Goal: Find contact information: Find contact information

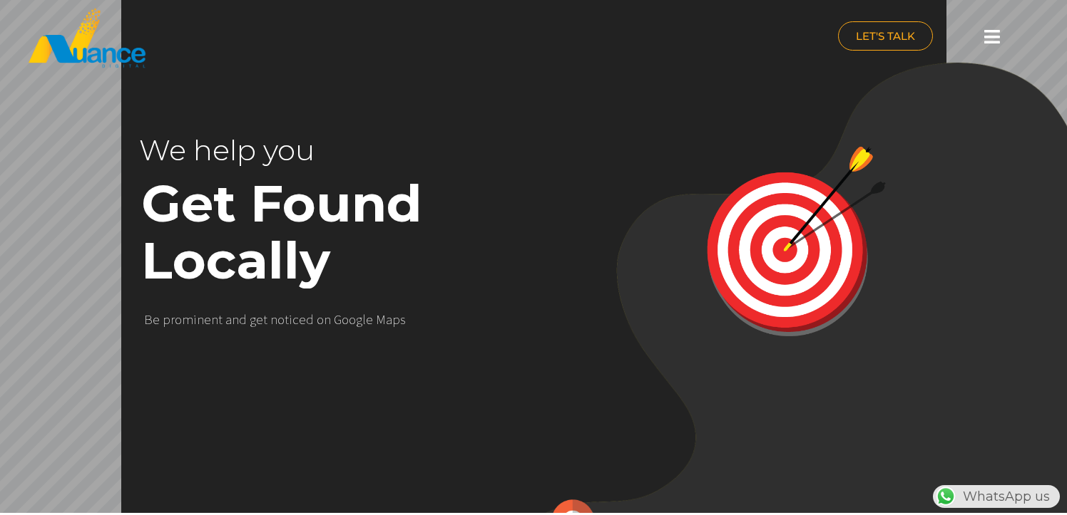
click at [987, 45] on div at bounding box center [991, 36] width 29 height 31
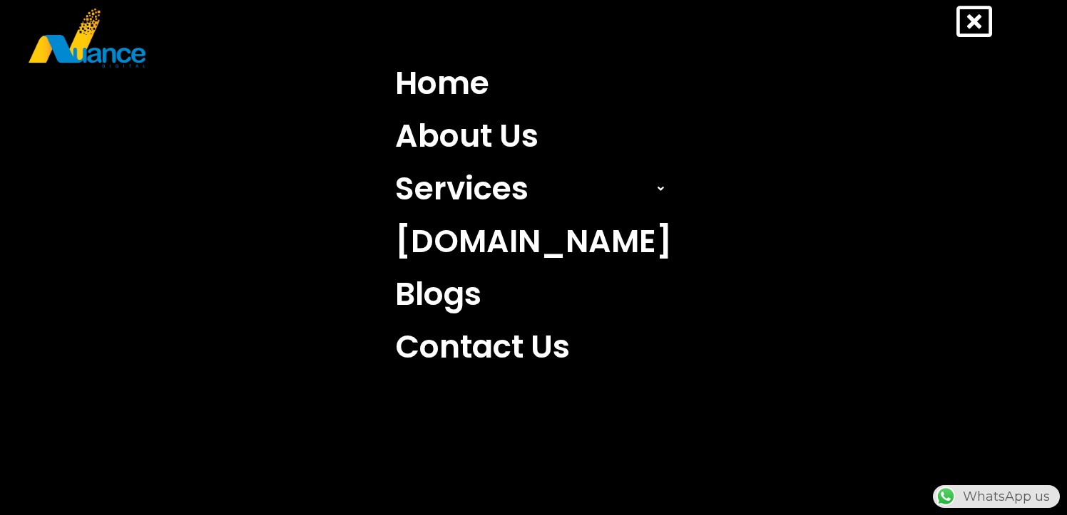
scroll to position [0, 375]
click at [466, 359] on link "Contact Us" at bounding box center [533, 347] width 298 height 53
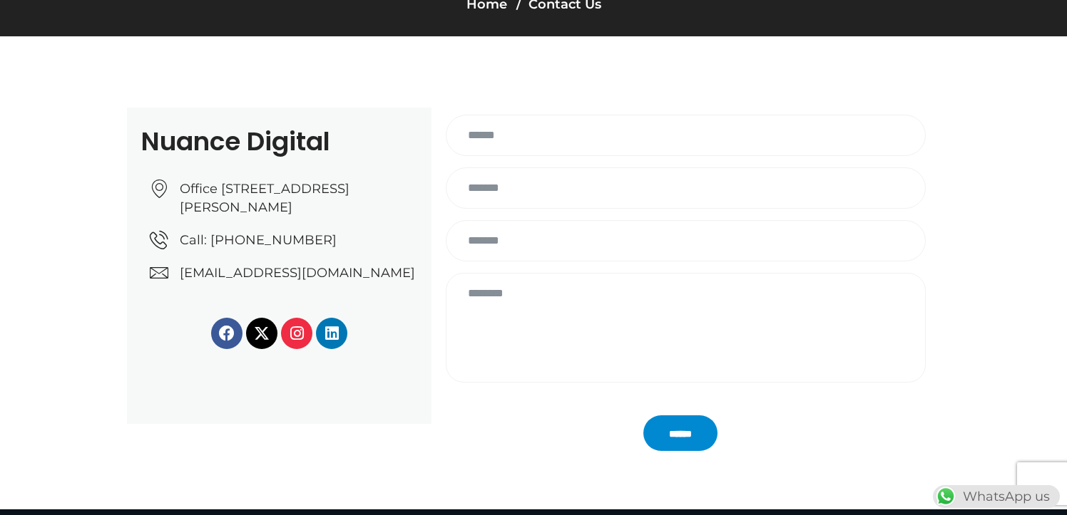
drag, startPoint x: 308, startPoint y: 292, endPoint x: 659, endPoint y: 1, distance: 455.7
click at [0, 0] on div "Contact Us Home Contact Us Nuance Digital Office [STREET_ADDRESS][PERSON_NAME] …" at bounding box center [533, 219] width 1067 height 580
click at [413, 282] on link "[EMAIL_ADDRESS][DOMAIN_NAME]" at bounding box center [283, 273] width 267 height 19
click at [302, 257] on li "Call: [PHONE_NUMBER]" at bounding box center [283, 244] width 267 height 26
drag, startPoint x: 307, startPoint y: 256, endPoint x: 376, endPoint y: 1, distance: 264.2
